Goal: Check status: Check status

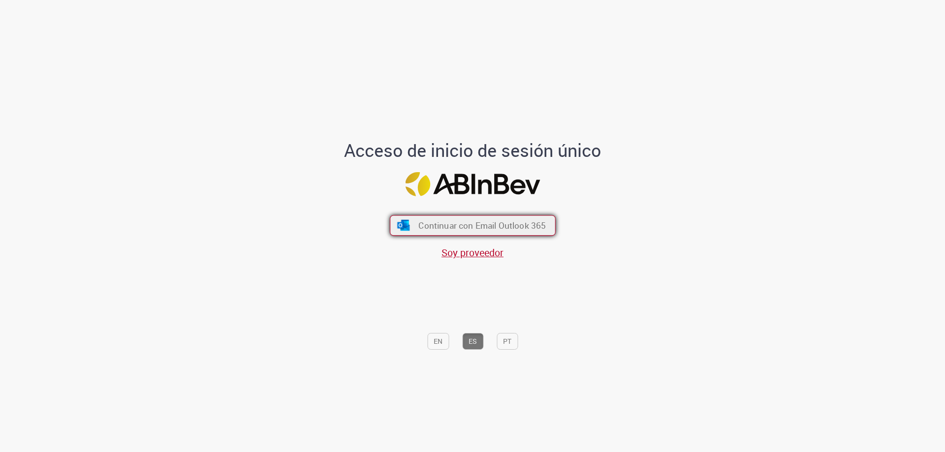
click at [486, 226] on span "Continuar con Email Outlook 365" at bounding box center [482, 225] width 128 height 11
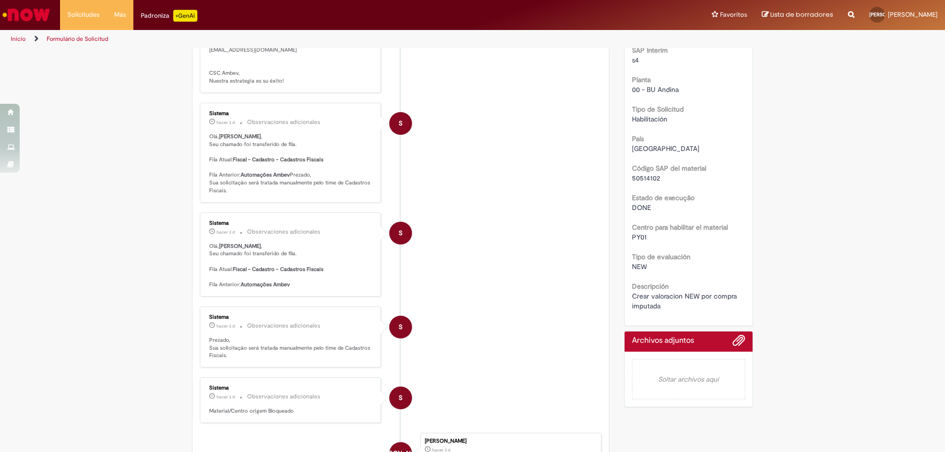
scroll to position [49, 0]
